Goal: Information Seeking & Learning: Learn about a topic

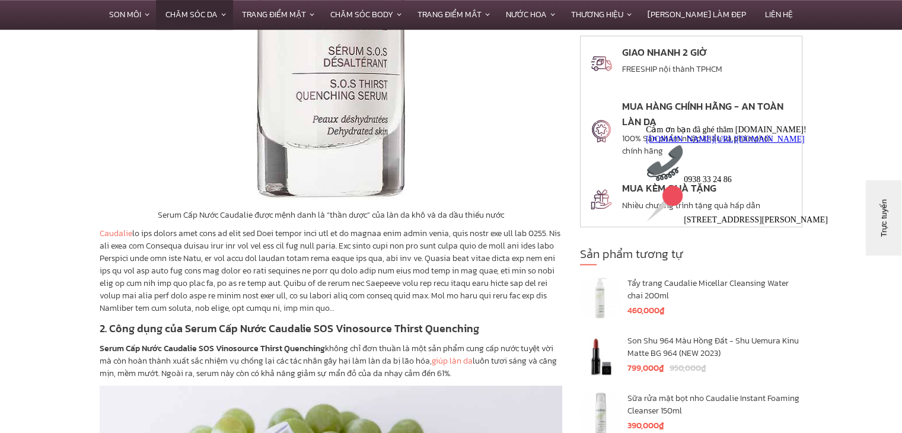
scroll to position [1012, 0]
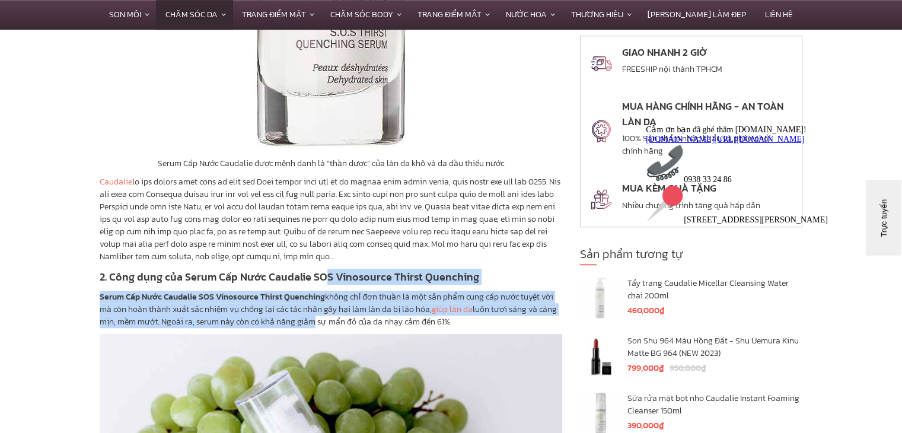
drag, startPoint x: 310, startPoint y: 325, endPoint x: 324, endPoint y: 278, distance: 49.7
click at [324, 278] on strong "2. Công dụng của Serum Cấp Nước Caudalie SOS Vinosource Thirst Quenching" at bounding box center [290, 277] width 380 height 16
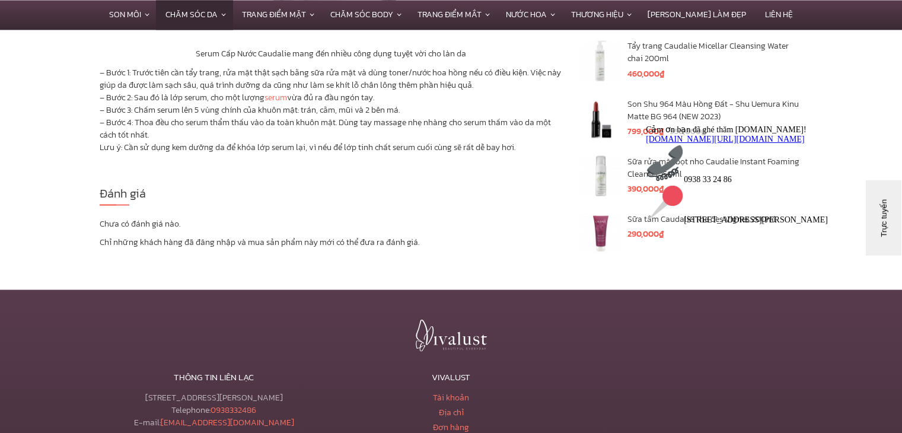
scroll to position [2191, 0]
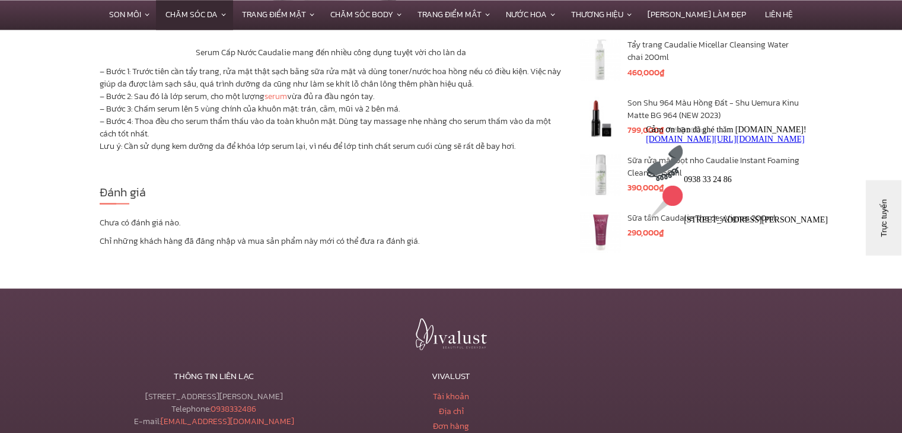
click at [283, 74] on p "– Bước 1: Trước tiên cần tẩy trang, rửa mặt thật sạch bằng sữa rửa mặt và dùng …" at bounding box center [331, 108] width 463 height 87
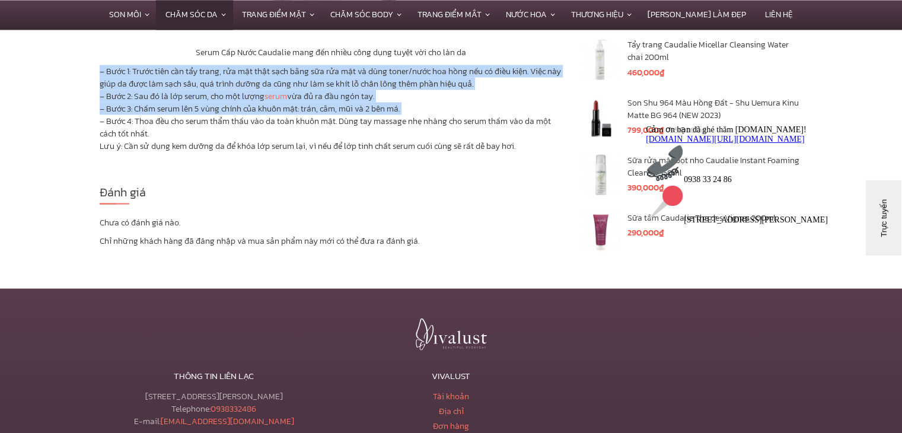
drag, startPoint x: 283, startPoint y: 74, endPoint x: 272, endPoint y: 114, distance: 42.0
click at [272, 114] on p "– Bước 1: Trước tiên cần tẩy trang, rửa mặt thật sạch bằng sữa rửa mặt và dùng …" at bounding box center [331, 108] width 463 height 87
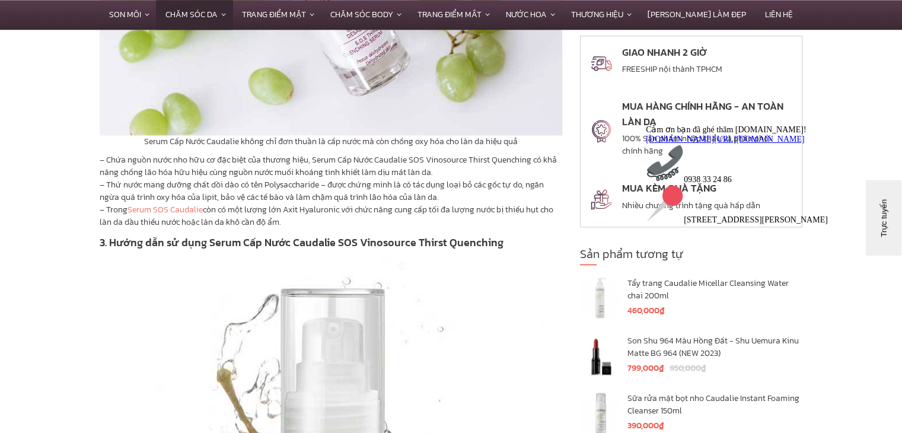
scroll to position [1517, 0]
click at [237, 186] on p "– Chứa nguồn nước nho hữu cơ đặc biệt của thương hiệu, Serum Cấp Nước Caudalie …" at bounding box center [331, 192] width 463 height 75
